Goal: Information Seeking & Learning: Check status

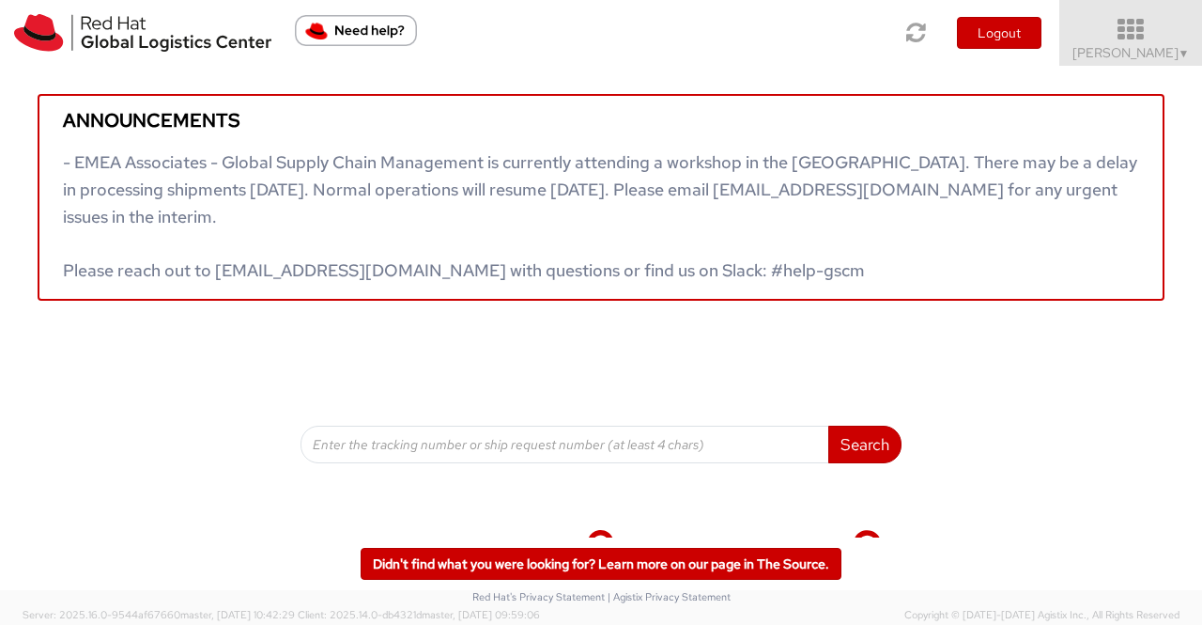
click at [1165, 54] on span "Sumitra Hansdah ▼" at bounding box center [1131, 52] width 117 height 17
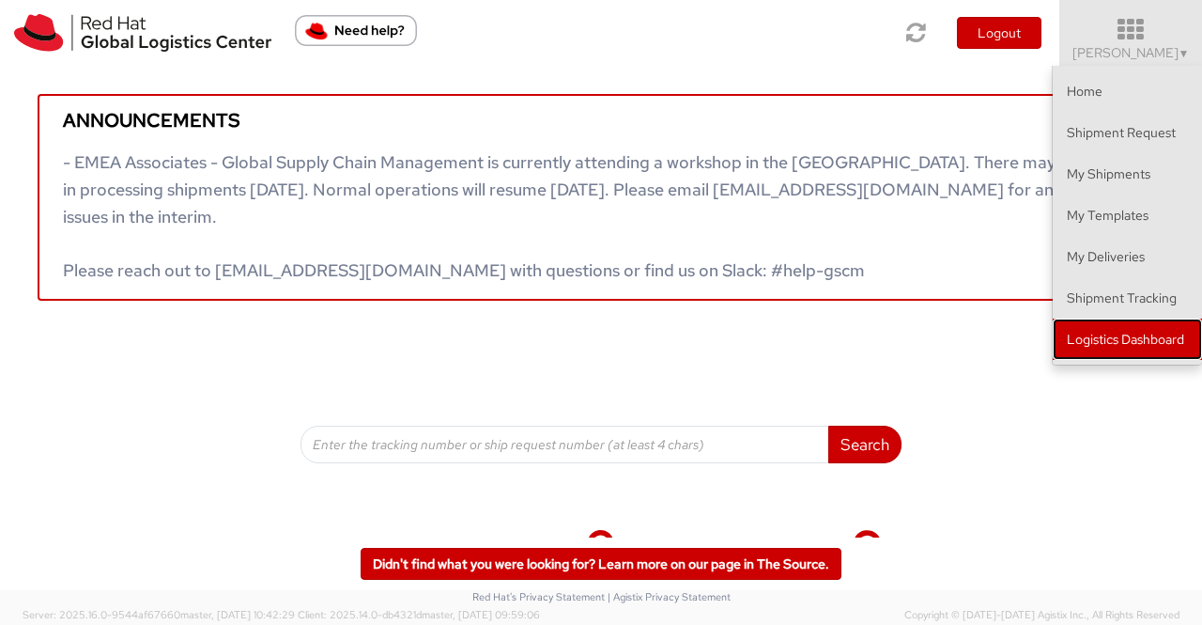
click at [1112, 339] on link "Logistics Dashboard" at bounding box center [1127, 338] width 149 height 41
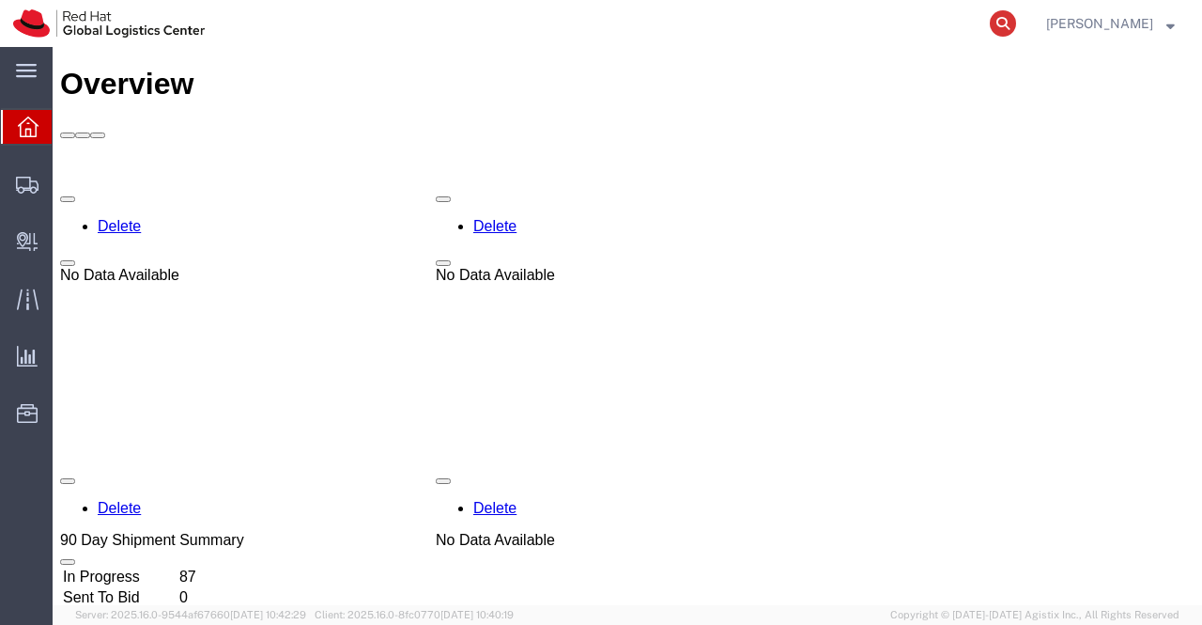
click at [996, 20] on icon at bounding box center [1003, 23] width 26 height 26
paste input "56471052"
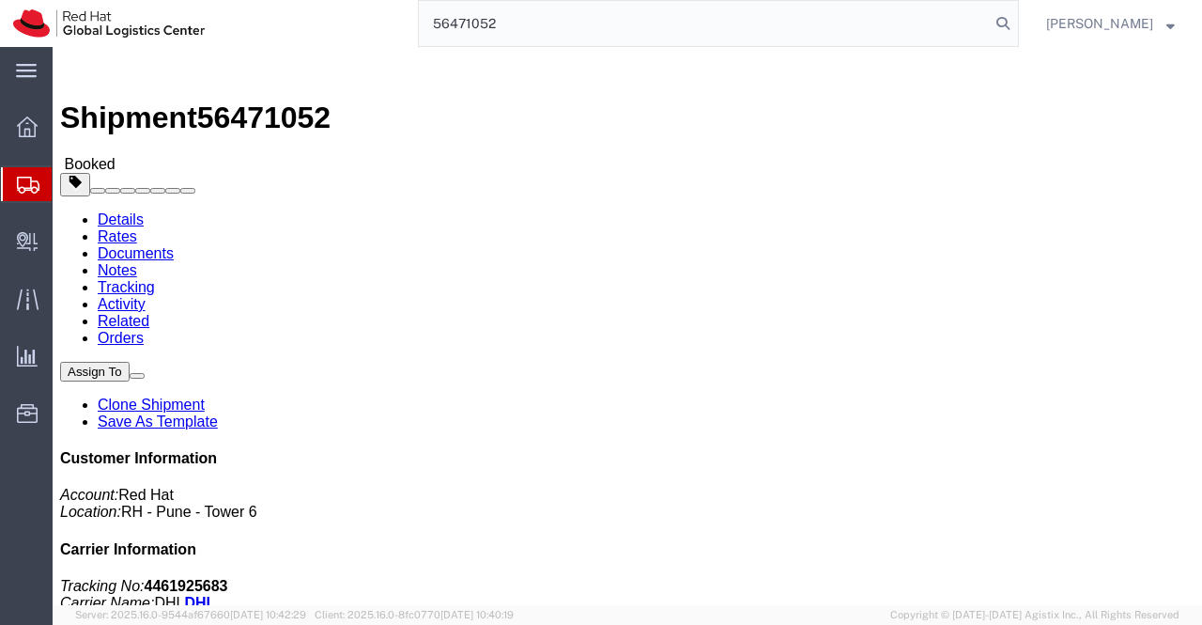
type input "56471052"
click link "Documents"
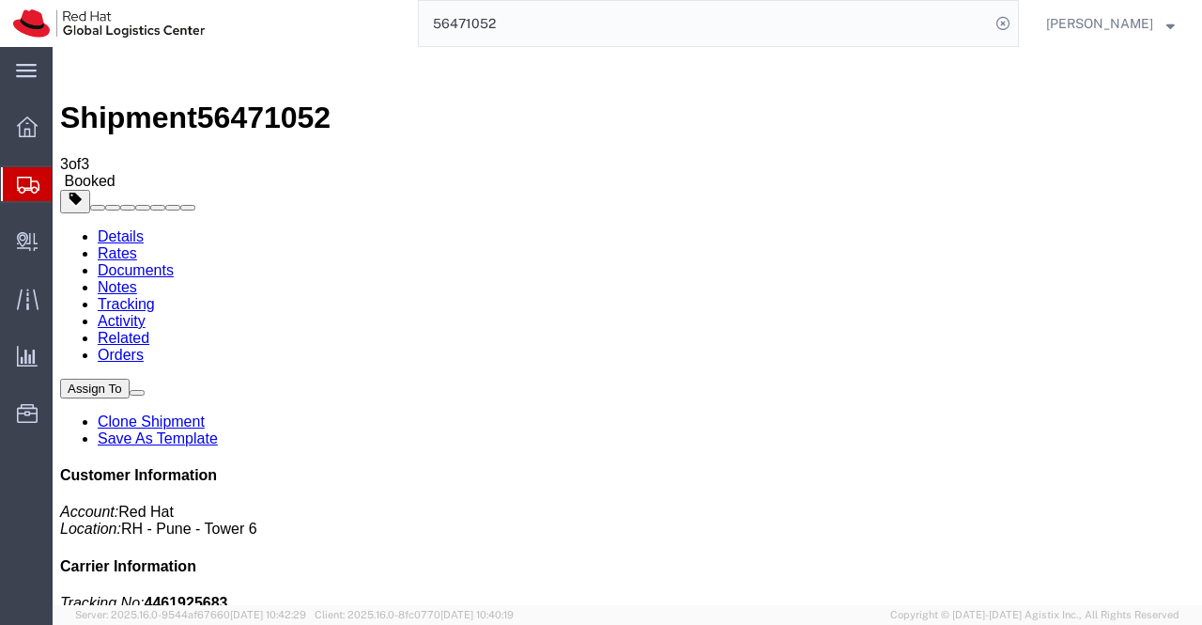
drag, startPoint x: 150, startPoint y: 277, endPoint x: 564, endPoint y: 467, distance: 454.8
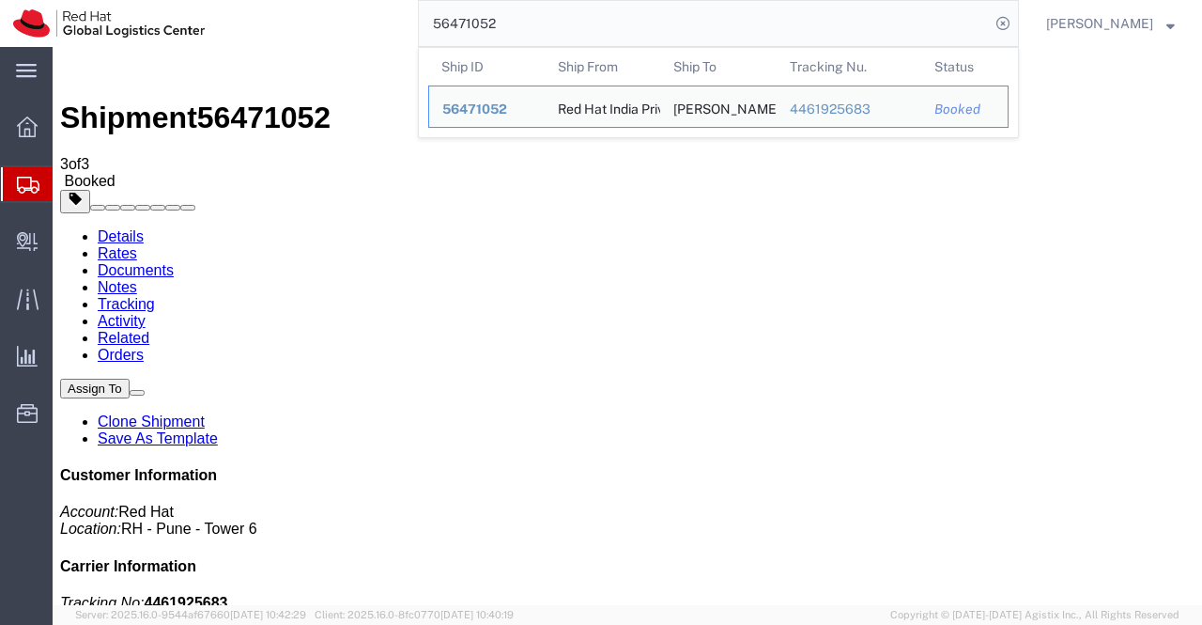
drag, startPoint x: 535, startPoint y: 26, endPoint x: 336, endPoint y: 28, distance: 199.2
click at [336, 28] on div "56471052 Ship ID Ship From Ship To Tracking Nu. Status Ship ID 56471052 Ship Fr…" at bounding box center [618, 23] width 801 height 47
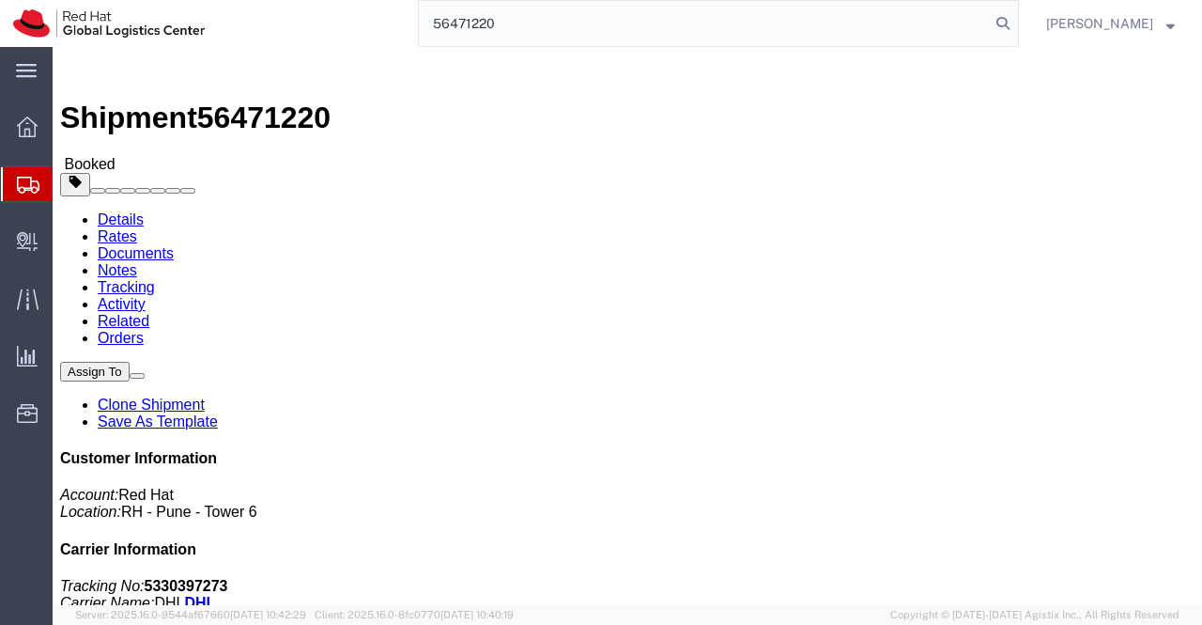
type input "56471220"
click link "Documents"
